Goal: Task Accomplishment & Management: Manage account settings

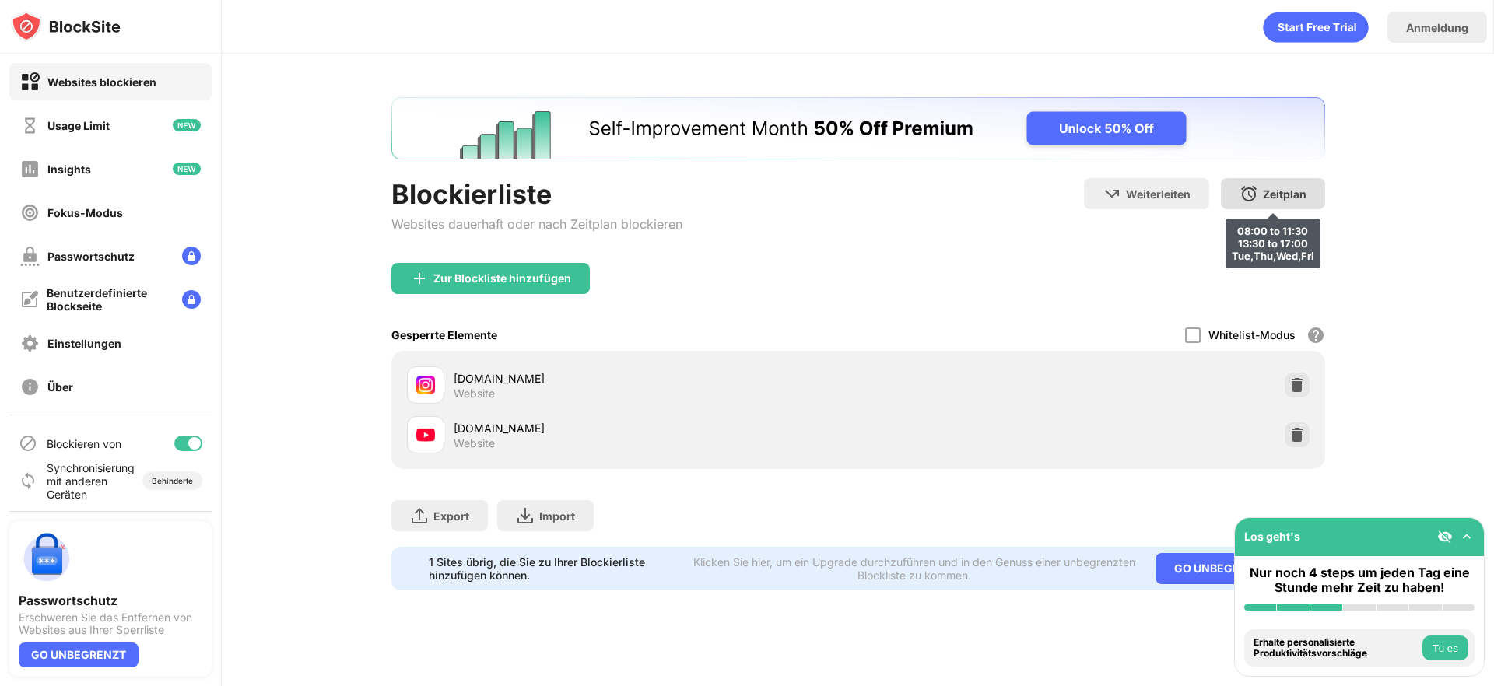
click at [1267, 192] on div "Zeitplan" at bounding box center [1285, 194] width 44 height 13
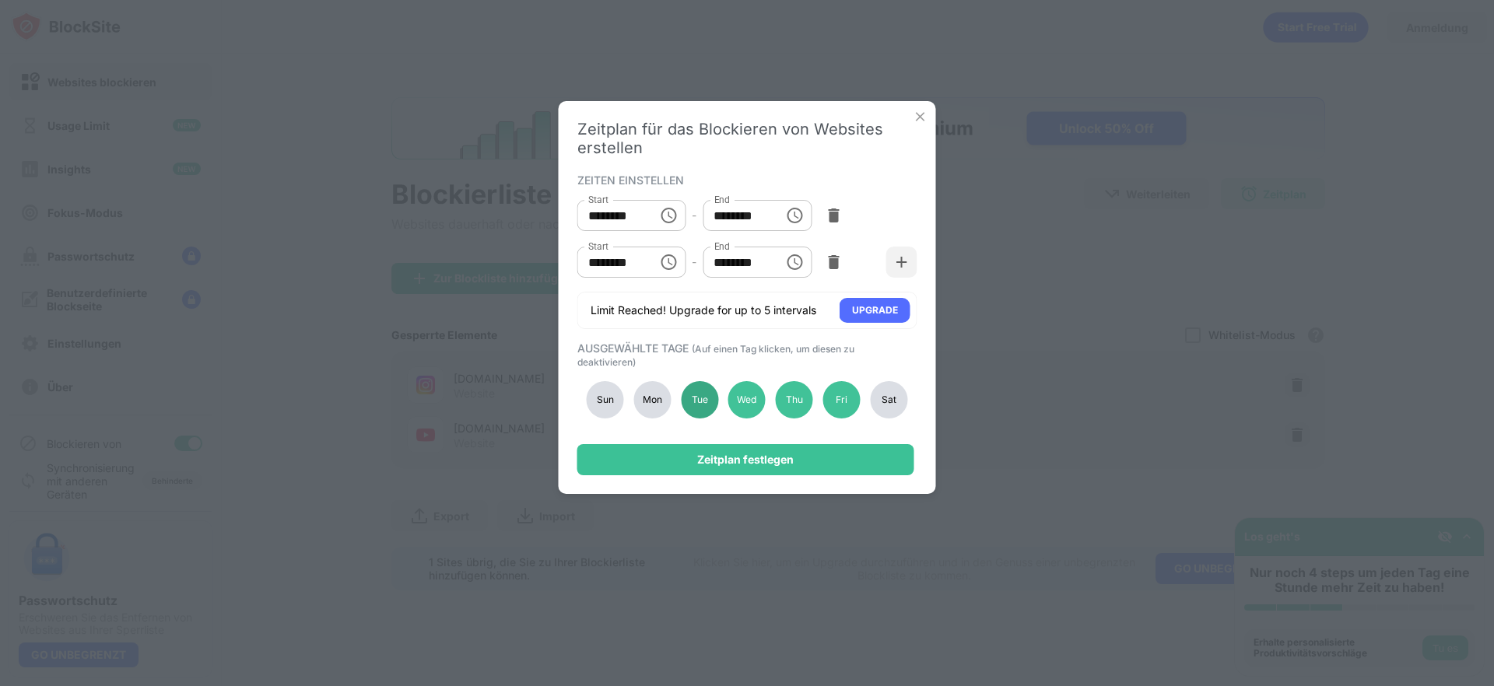
click at [689, 405] on div "Tue" at bounding box center [699, 399] width 37 height 37
drag, startPoint x: 649, startPoint y: 403, endPoint x: 657, endPoint y: 408, distance: 10.1
click at [650, 403] on div "Mon" at bounding box center [651, 399] width 37 height 37
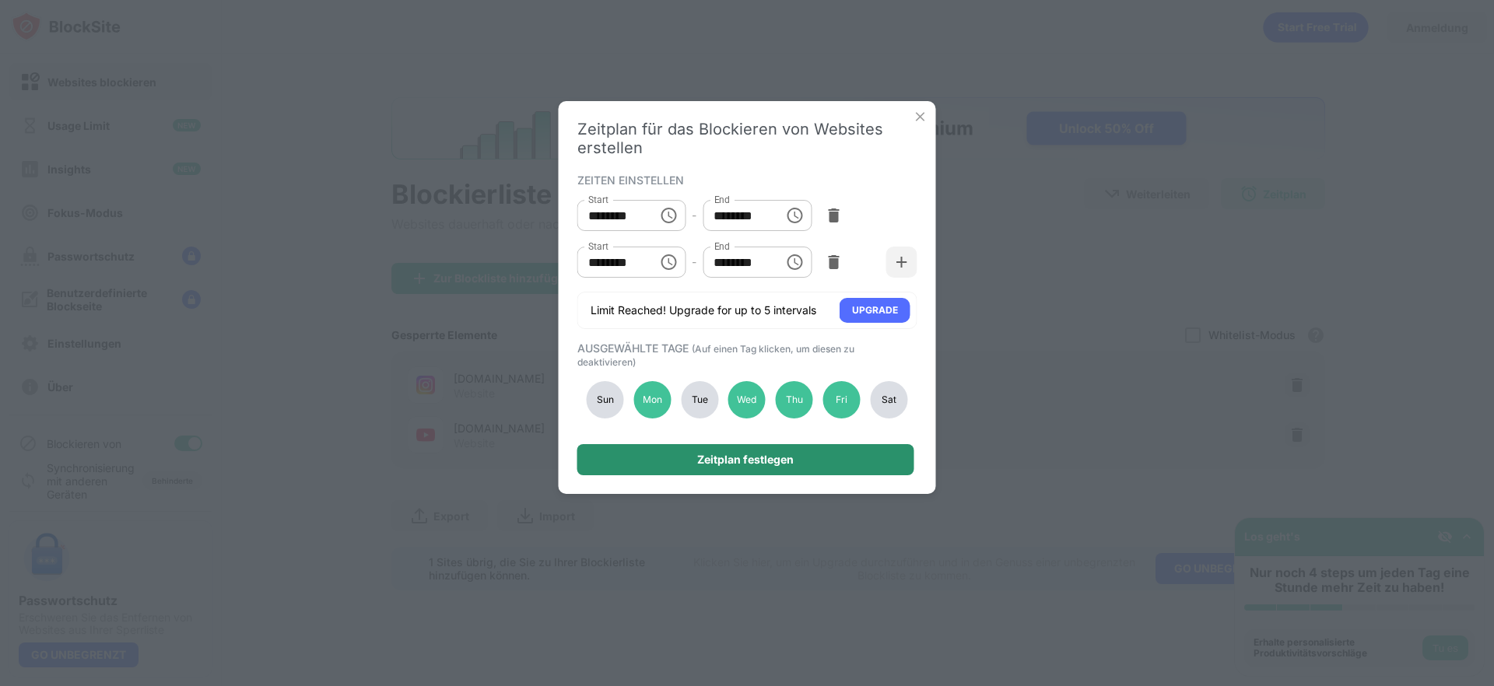
click at [712, 461] on div "Zeitplan festlegen" at bounding box center [745, 460] width 96 height 12
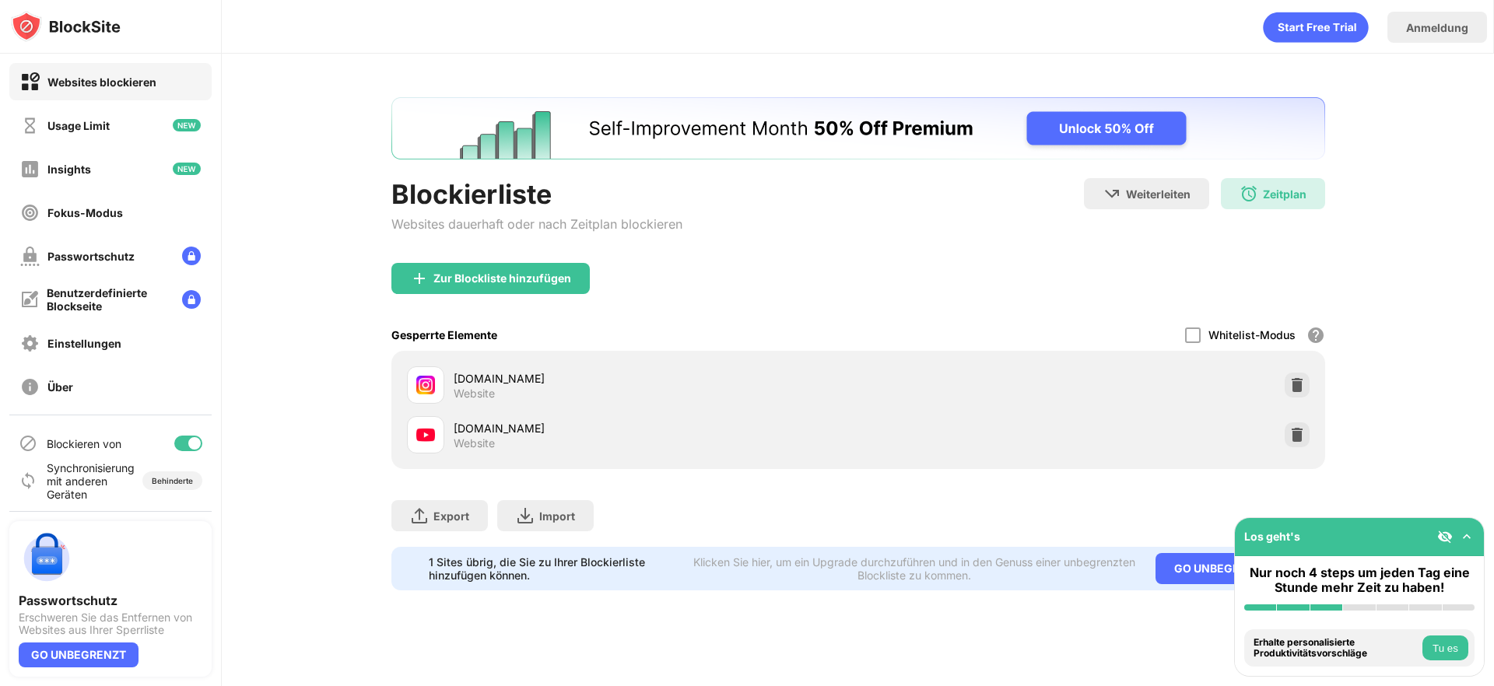
click at [1371, 112] on div "Blockierliste Websites dauerhaft oder nach Zeitplan blockieren Weiterleiten Hie…" at bounding box center [858, 344] width 1272 height 580
click at [1422, 345] on div "Blockierliste Websites dauerhaft oder nach Zeitplan blockieren Weiterleiten Hie…" at bounding box center [858, 344] width 1272 height 580
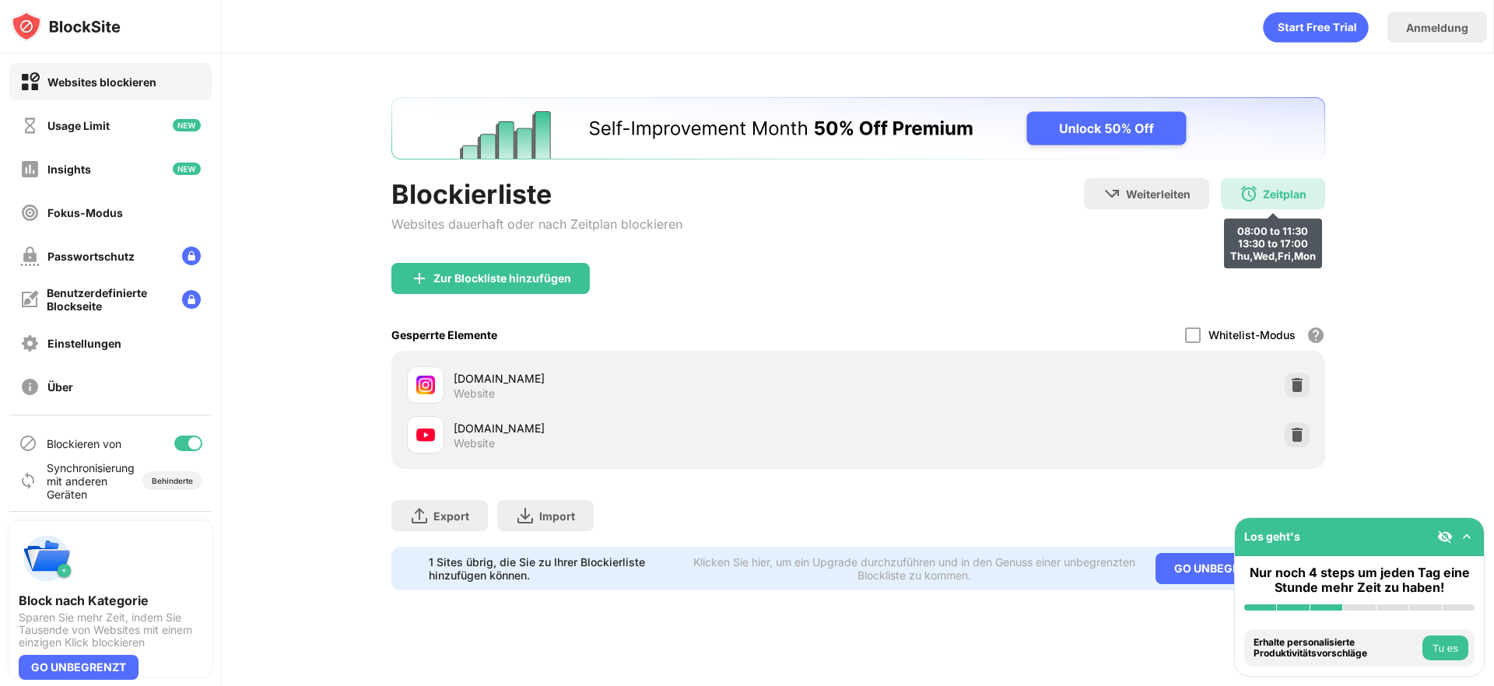
click at [1297, 188] on div "Zeitplan" at bounding box center [1285, 194] width 44 height 13
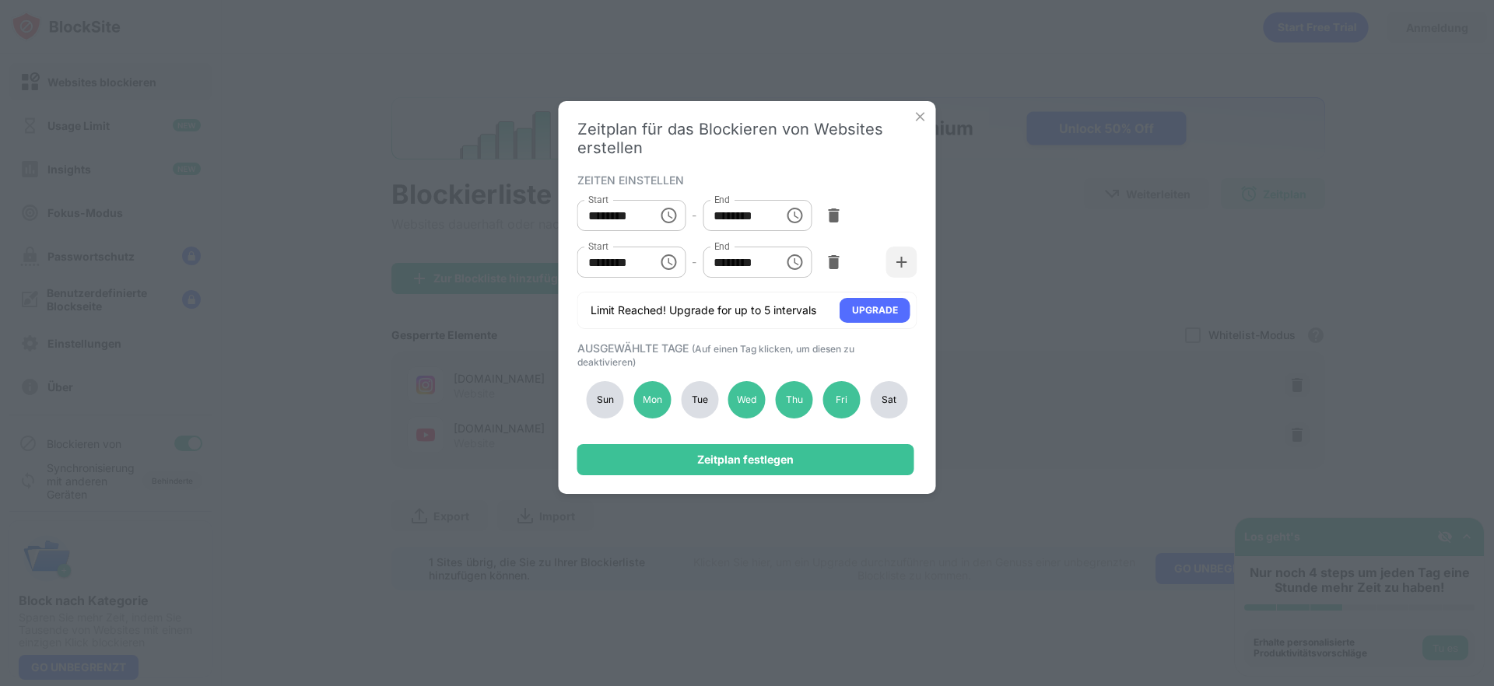
drag, startPoint x: 691, startPoint y: 405, endPoint x: 711, endPoint y: 428, distance: 30.3
click at [691, 405] on div "Tue" at bounding box center [699, 399] width 37 height 37
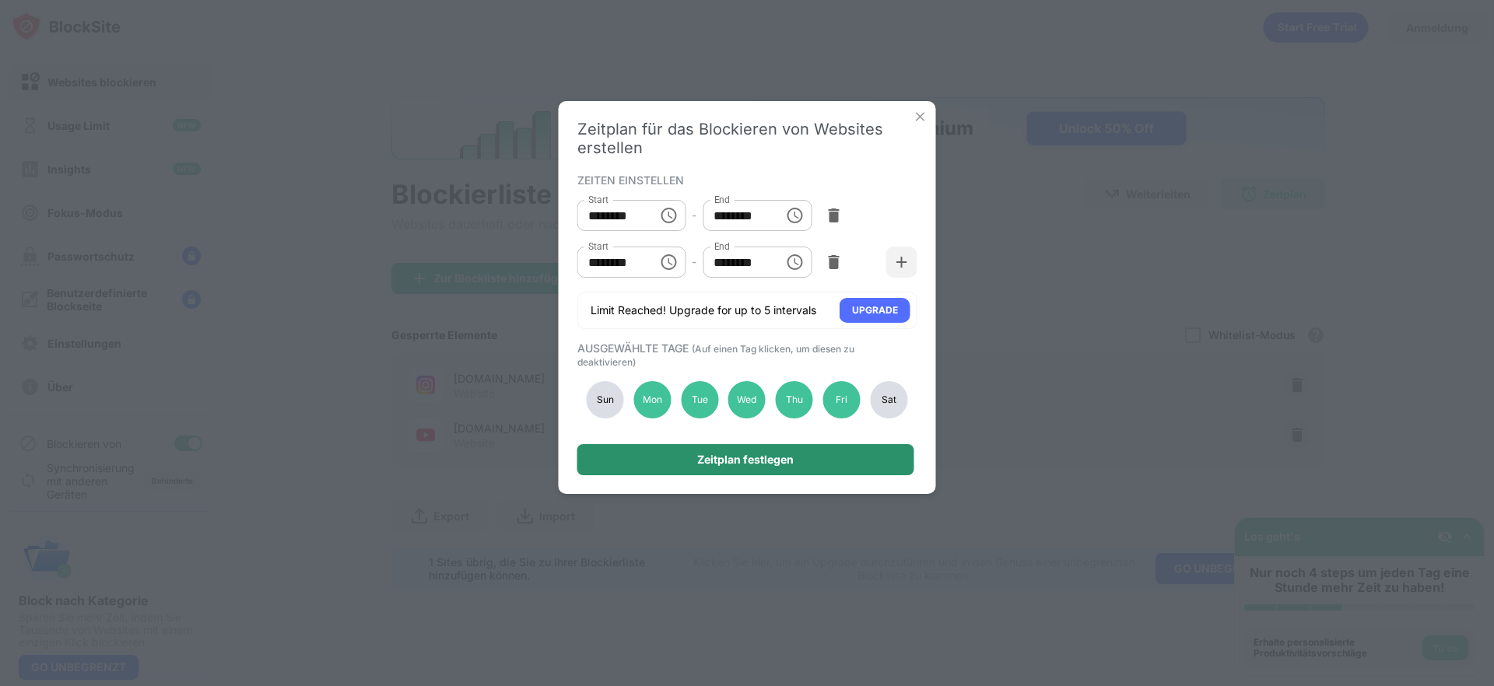
click at [728, 465] on div "Zeitplan festlegen" at bounding box center [745, 460] width 96 height 12
